Goal: Task Accomplishment & Management: Use online tool/utility

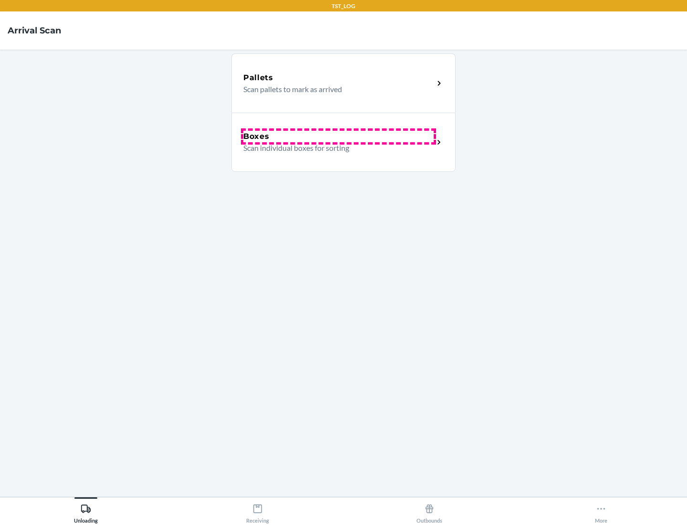
click at [338, 136] on div "Boxes" at bounding box center [338, 136] width 190 height 11
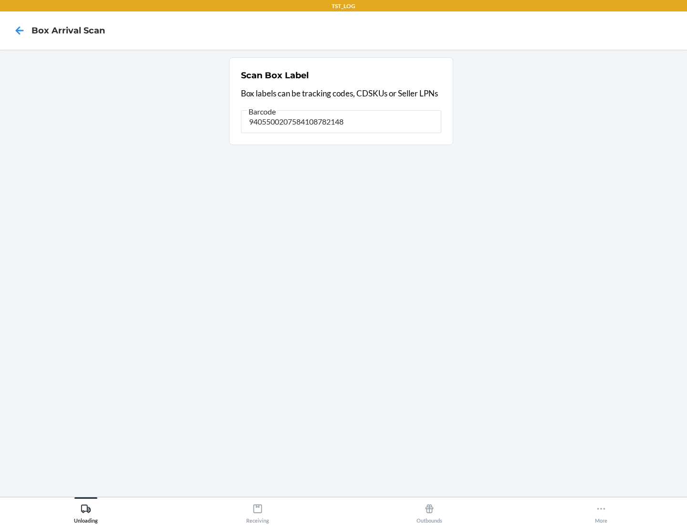
type input "9405500207584108782148"
